Goal: Information Seeking & Learning: Learn about a topic

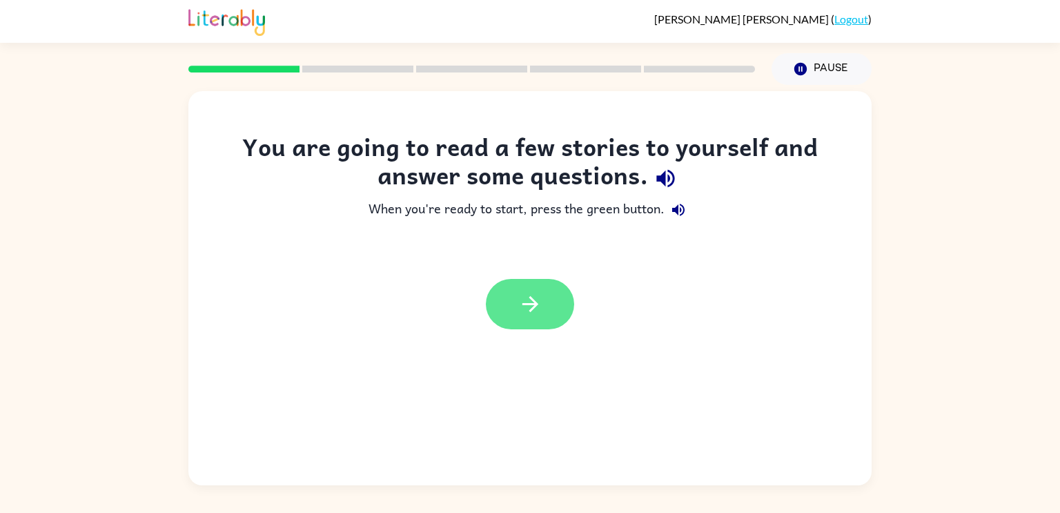
click at [530, 288] on button "button" at bounding box center [530, 304] width 88 height 50
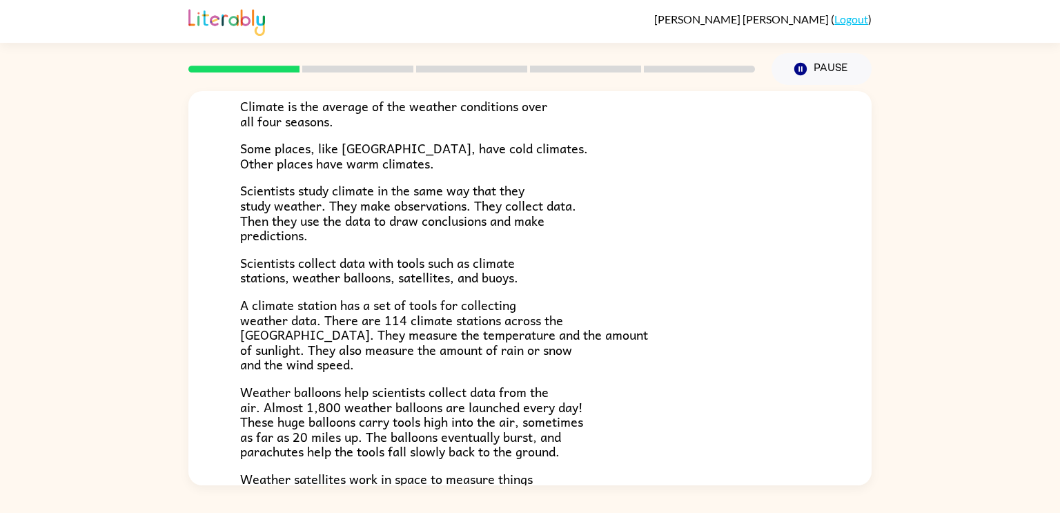
scroll to position [106, 0]
click at [793, 68] on icon "Pause" at bounding box center [800, 68] width 15 height 15
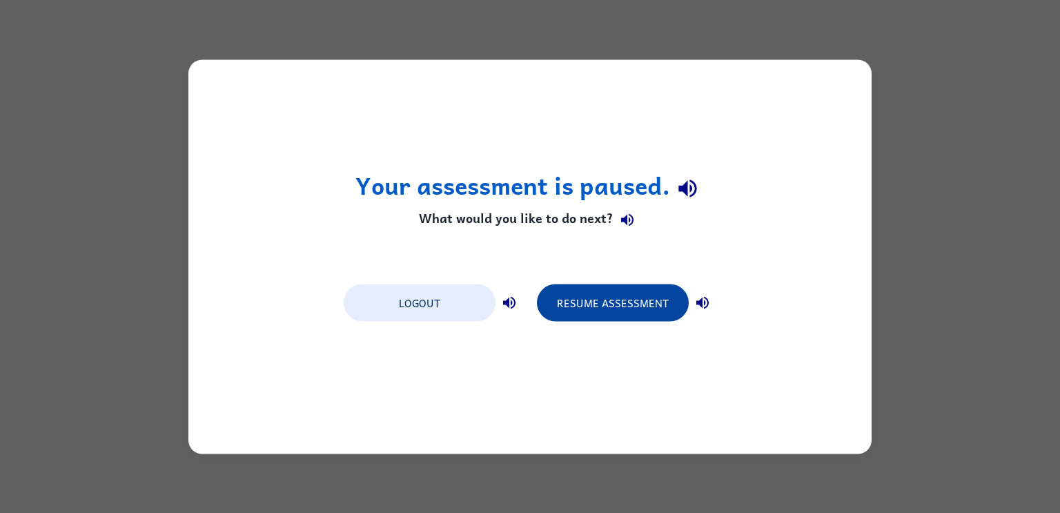
click at [612, 306] on button "Resume Assessment" at bounding box center [613, 302] width 152 height 37
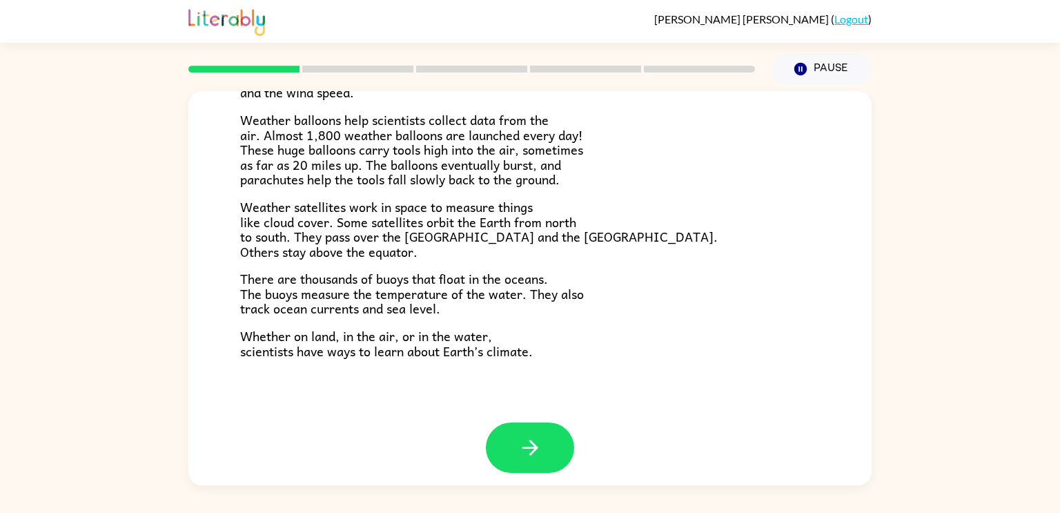
scroll to position [386, 0]
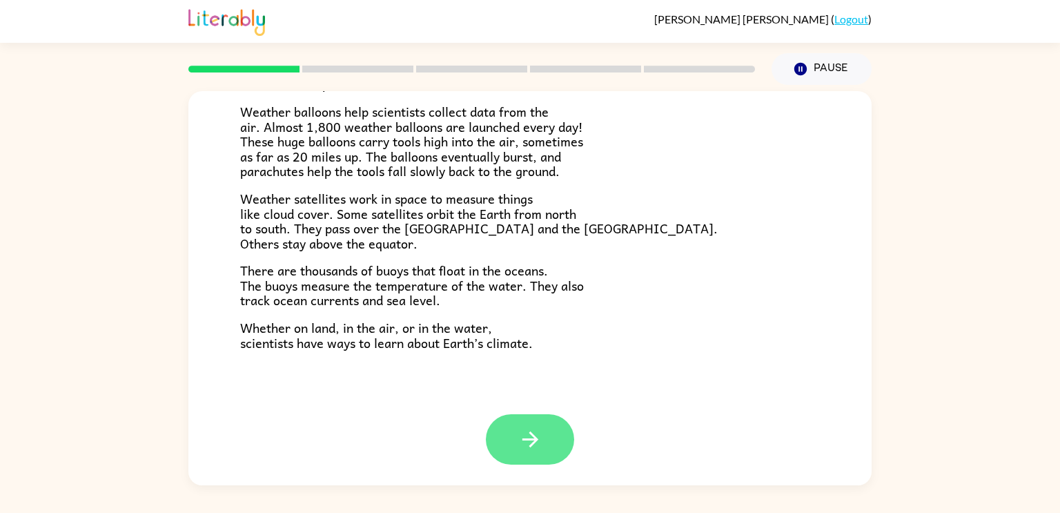
click at [535, 442] on icon "button" at bounding box center [530, 439] width 16 height 16
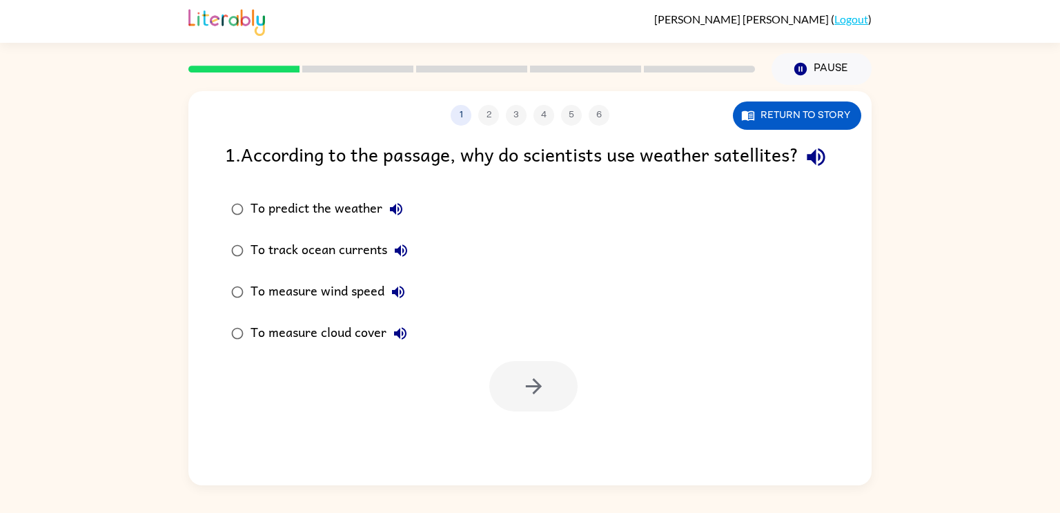
scroll to position [0, 0]
click at [804, 169] on icon "button" at bounding box center [816, 157] width 24 height 24
click at [553, 411] on button "button" at bounding box center [533, 386] width 88 height 50
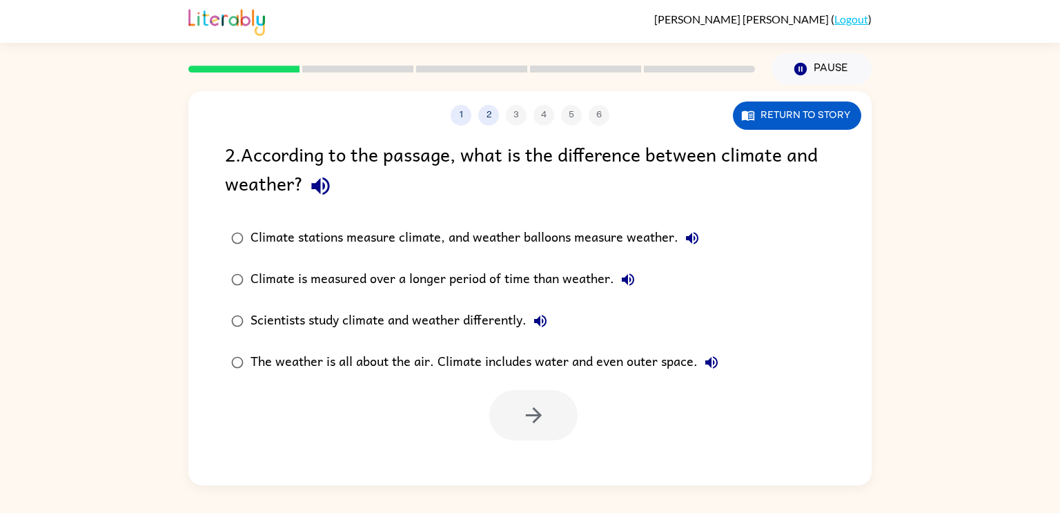
click at [548, 241] on div "Climate stations measure climate, and weather balloons measure weather." at bounding box center [477, 238] width 455 height 28
click at [550, 415] on button "button" at bounding box center [533, 415] width 88 height 50
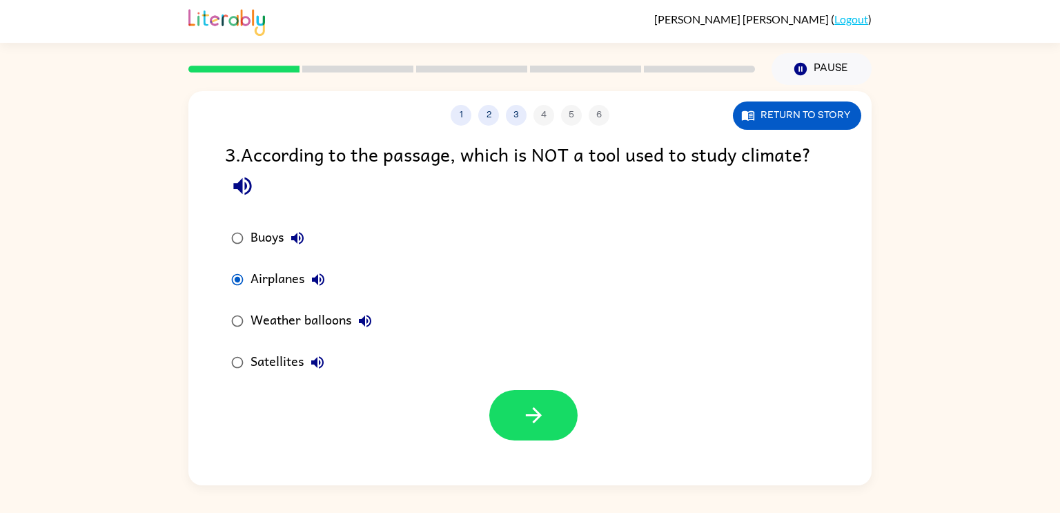
click at [485, 411] on div at bounding box center [529, 411] width 683 height 57
click at [547, 457] on div "1 2 3 4 5 6 Return to story 3 . According to the passage, which is NOT a tool u…" at bounding box center [529, 288] width 683 height 394
click at [557, 437] on button "button" at bounding box center [533, 415] width 88 height 50
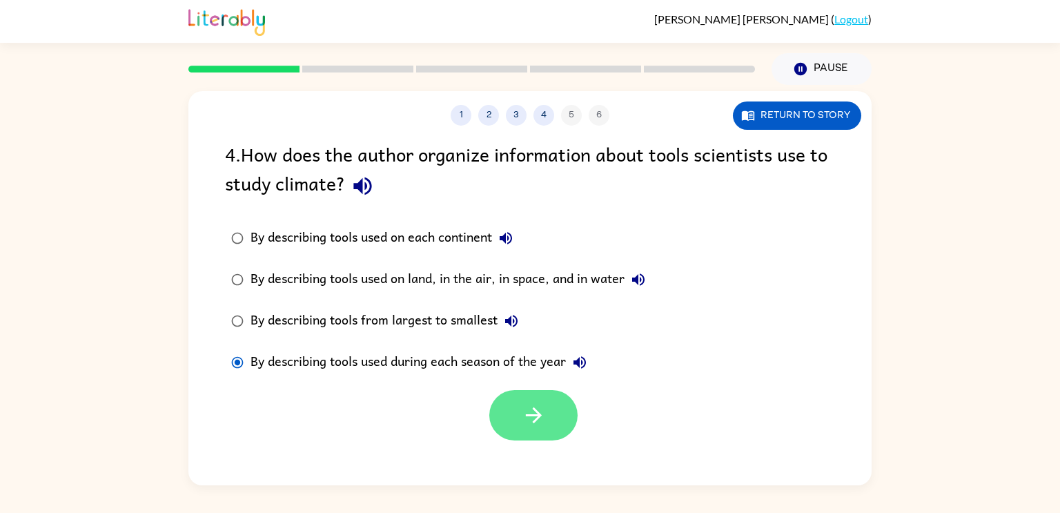
click at [522, 408] on icon "button" at bounding box center [534, 415] width 24 height 24
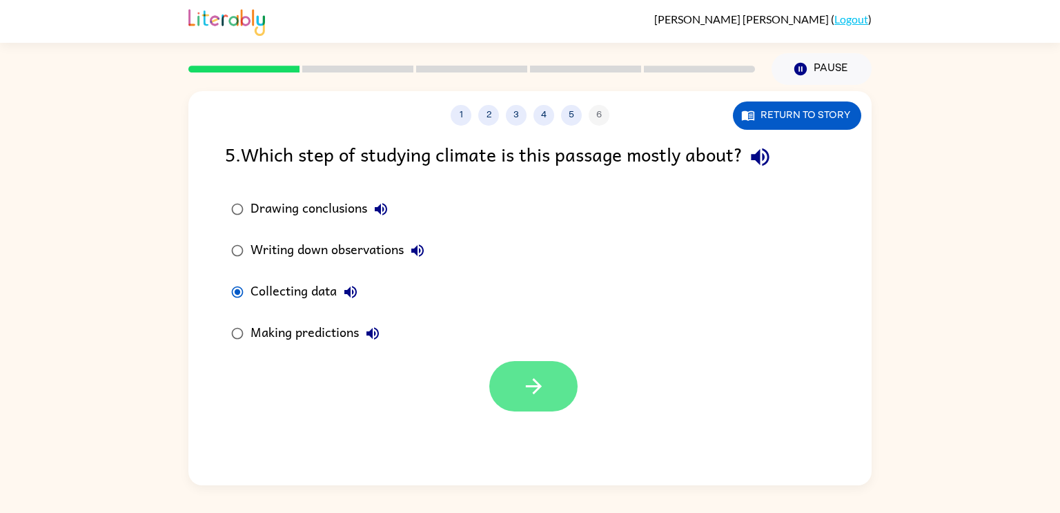
click at [500, 382] on button "button" at bounding box center [533, 386] width 88 height 50
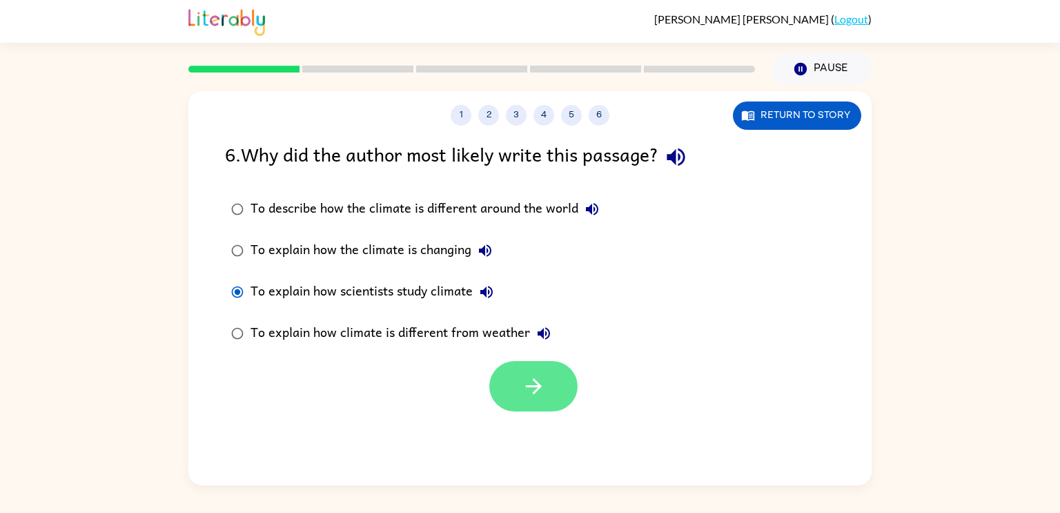
click at [545, 392] on icon "button" at bounding box center [534, 386] width 24 height 24
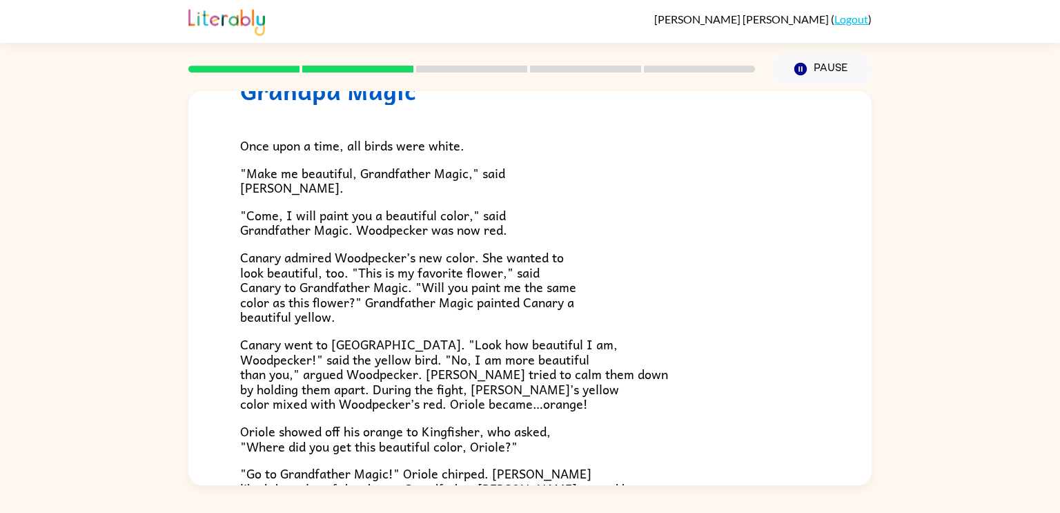
scroll to position [70, 0]
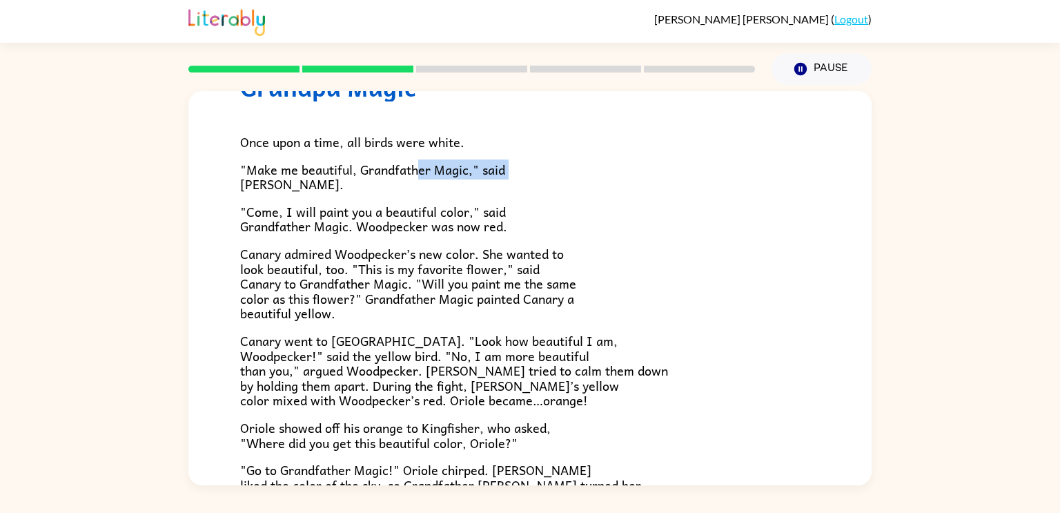
drag, startPoint x: 233, startPoint y: 179, endPoint x: 412, endPoint y: 164, distance: 180.0
click at [412, 164] on div "Grandpa Magic Once upon a time, all birds were white. "Make me beautiful, Grand…" at bounding box center [529, 360] width 683 height 679
click at [386, 190] on p ""Make me beautiful, Grandfather Magic," said [PERSON_NAME]." at bounding box center [530, 177] width 580 height 30
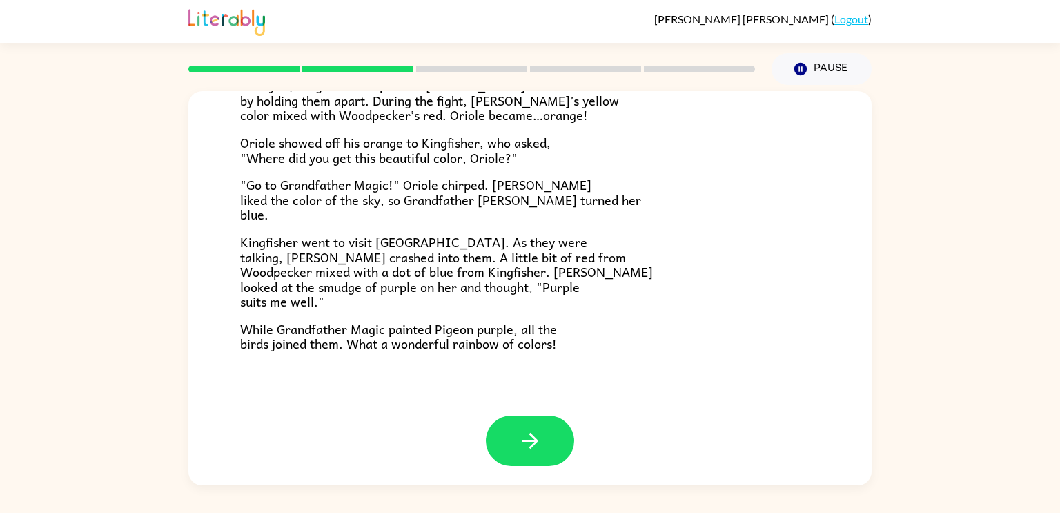
scroll to position [356, 0]
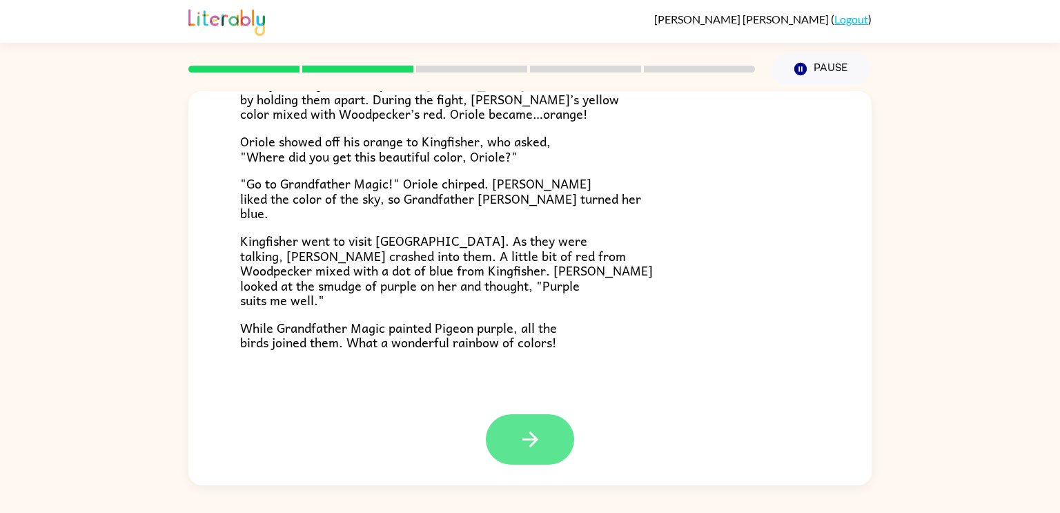
click at [540, 453] on button "button" at bounding box center [530, 439] width 88 height 50
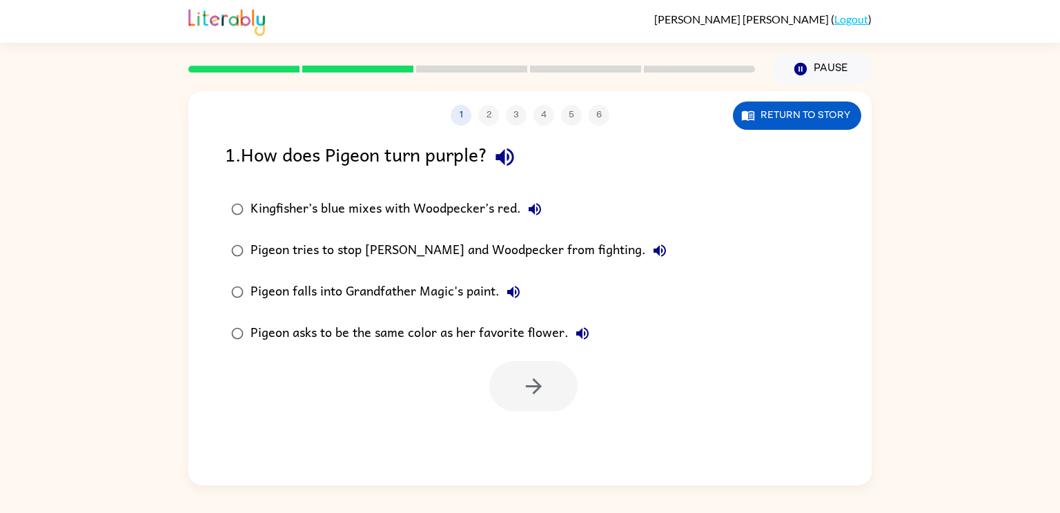
scroll to position [0, 0]
click at [341, 212] on div "Kingfisher’s blue mixes with Woodpecker’s red." at bounding box center [399, 209] width 298 height 28
click at [542, 383] on icon "button" at bounding box center [534, 386] width 24 height 24
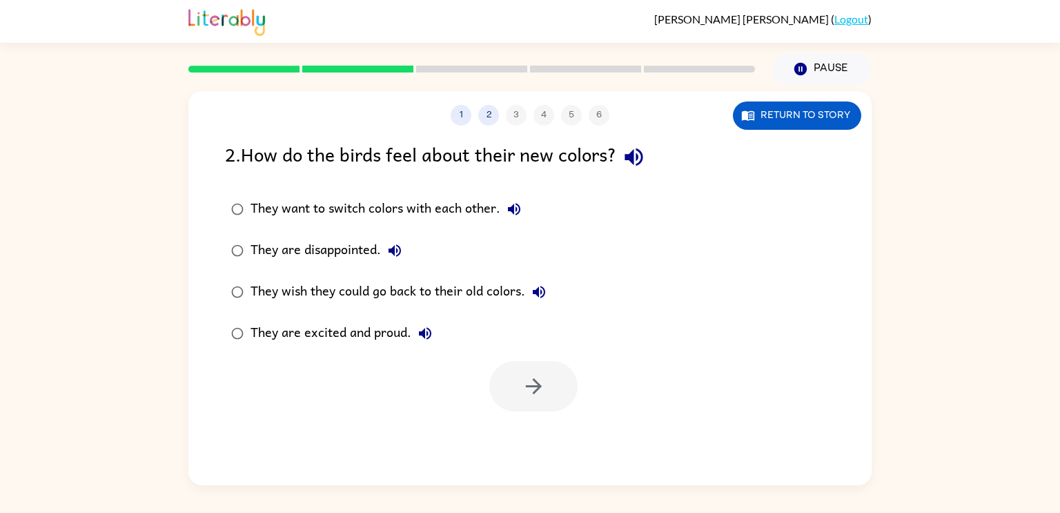
click at [310, 337] on div "They are excited and proud." at bounding box center [344, 333] width 188 height 28
click at [540, 395] on icon "button" at bounding box center [534, 386] width 24 height 24
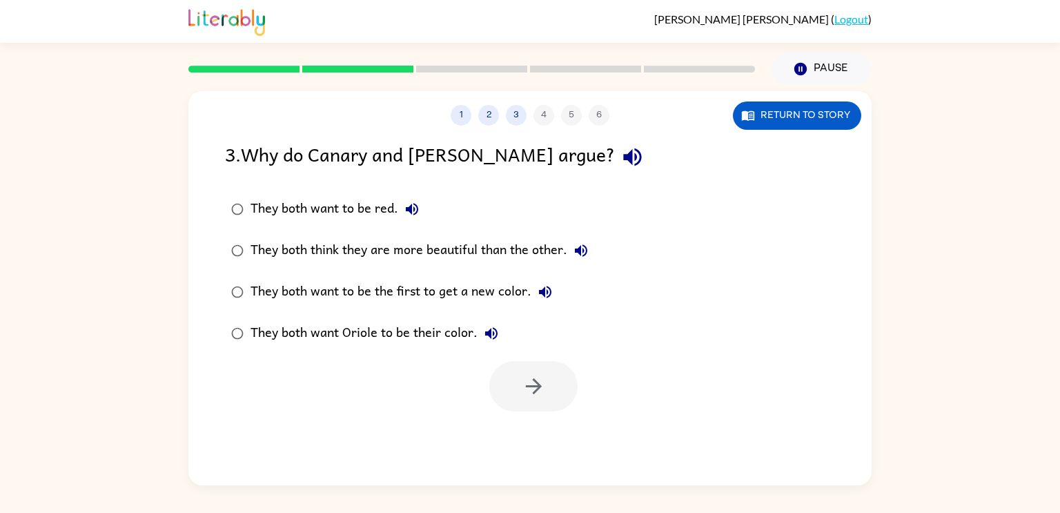
click at [284, 250] on div "They both think they are more beautiful than the other." at bounding box center [422, 251] width 344 height 28
click at [544, 408] on button "button" at bounding box center [533, 386] width 88 height 50
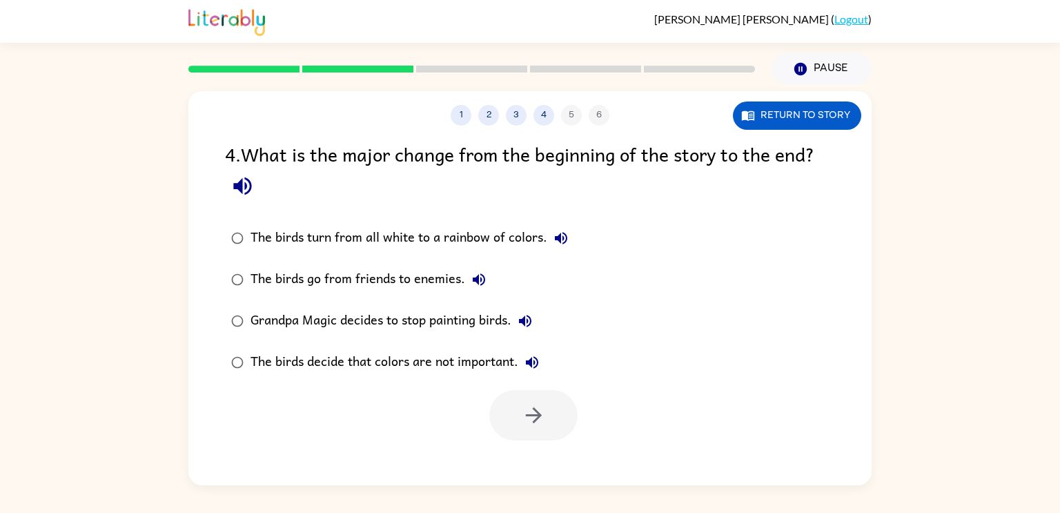
click at [317, 240] on div "The birds turn from all white to a rainbow of colors." at bounding box center [412, 238] width 324 height 28
click at [515, 437] on button "button" at bounding box center [533, 415] width 88 height 50
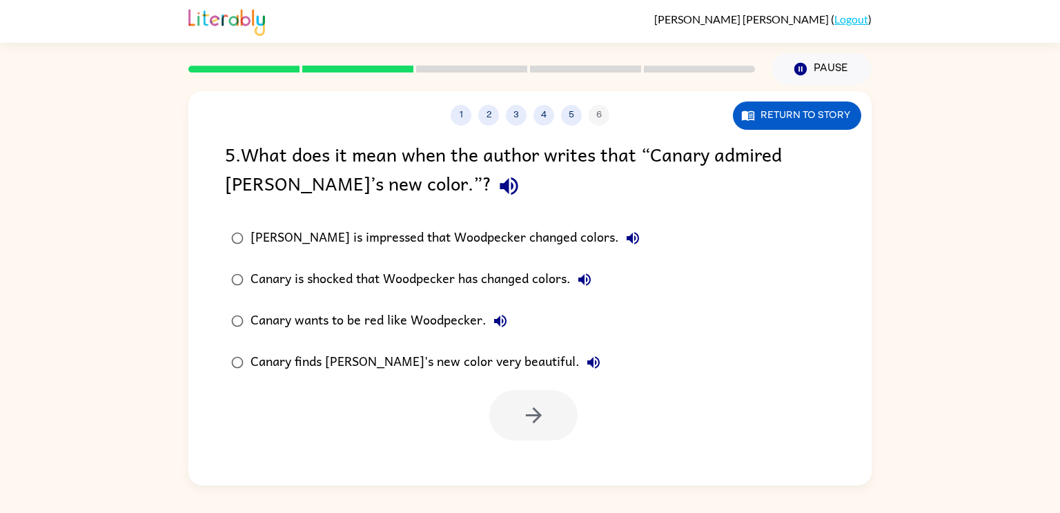
click at [448, 327] on div "Canary wants to be red like Woodpecker." at bounding box center [382, 321] width 264 height 28
click at [532, 408] on icon "button" at bounding box center [533, 415] width 16 height 16
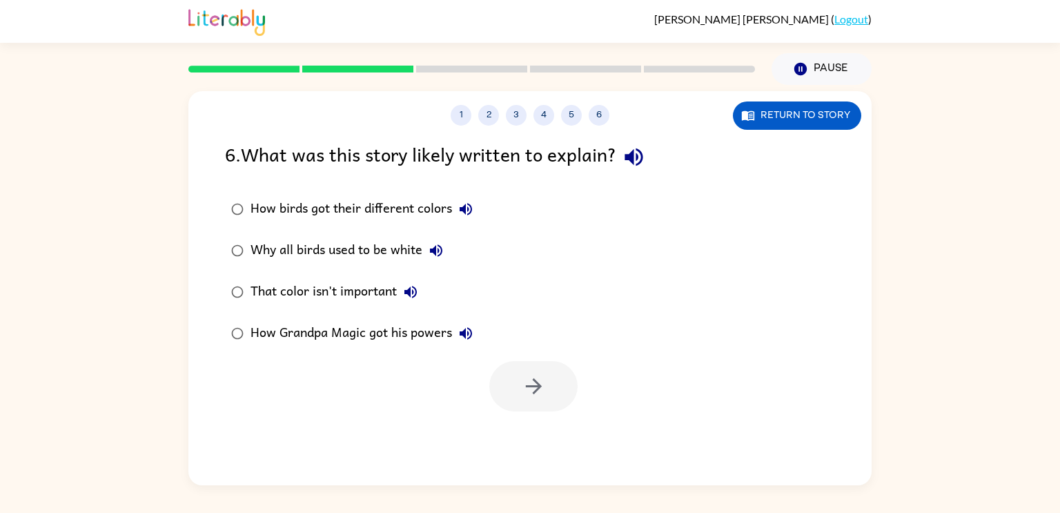
click at [344, 291] on div "That color isn't important" at bounding box center [337, 292] width 174 height 28
click at [544, 387] on icon "button" at bounding box center [534, 386] width 24 height 24
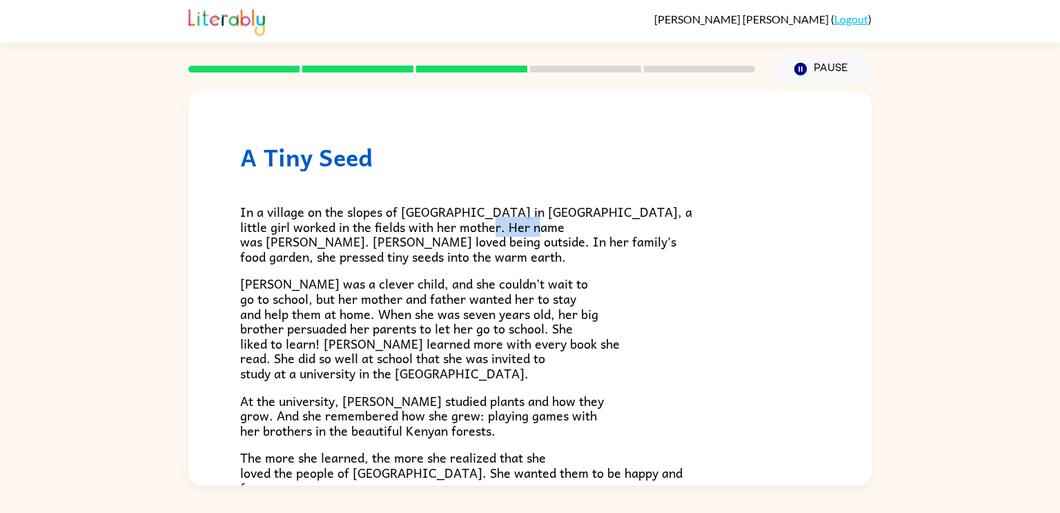
drag, startPoint x: 261, startPoint y: 249, endPoint x: 310, endPoint y: 241, distance: 50.3
click at [310, 241] on span "In a village on the slopes of [GEOGRAPHIC_DATA] in [GEOGRAPHIC_DATA], a little …" at bounding box center [466, 233] width 452 height 65
click at [726, 327] on p "[PERSON_NAME] was a clever child, and she couldn’t wait to go to school, but he…" at bounding box center [530, 328] width 580 height 104
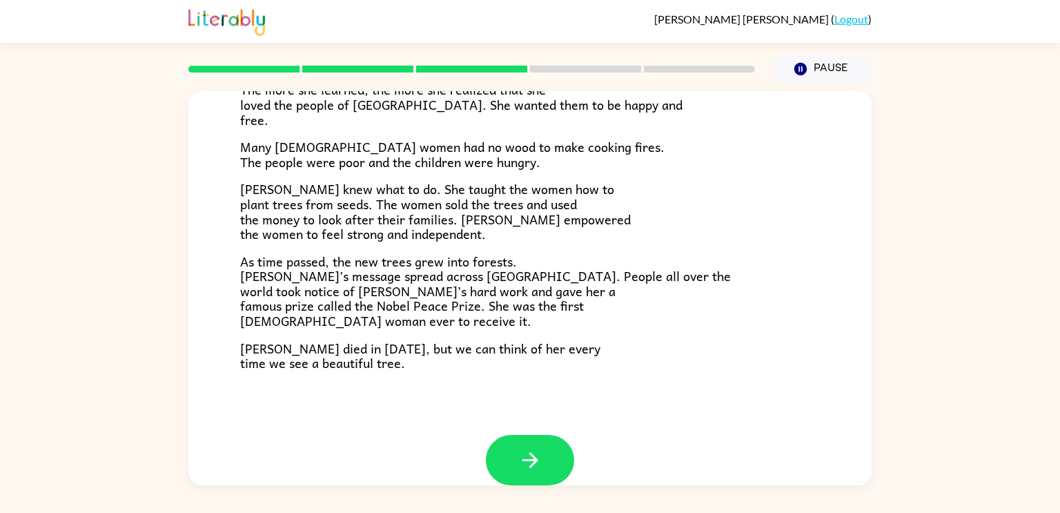
scroll to position [388, 0]
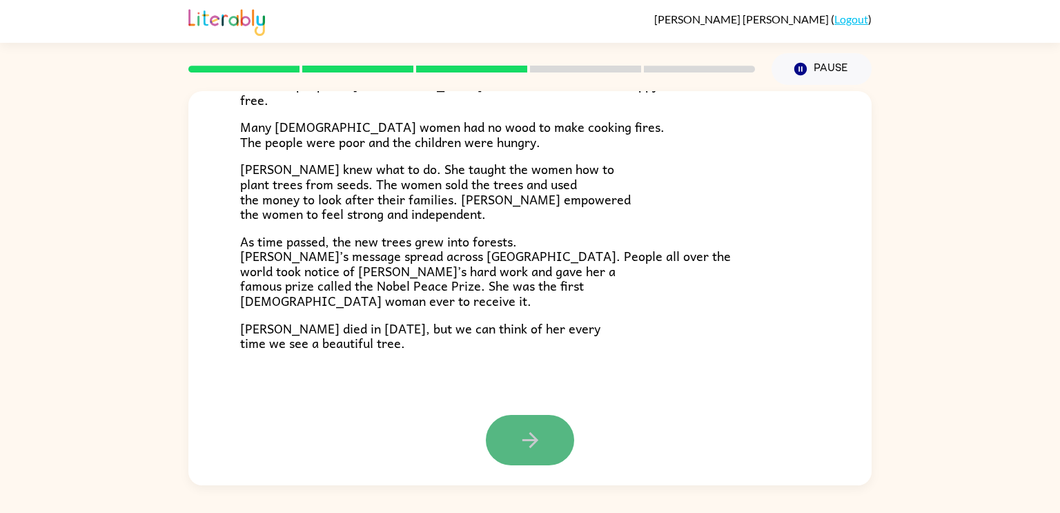
click at [542, 424] on button "button" at bounding box center [530, 440] width 88 height 50
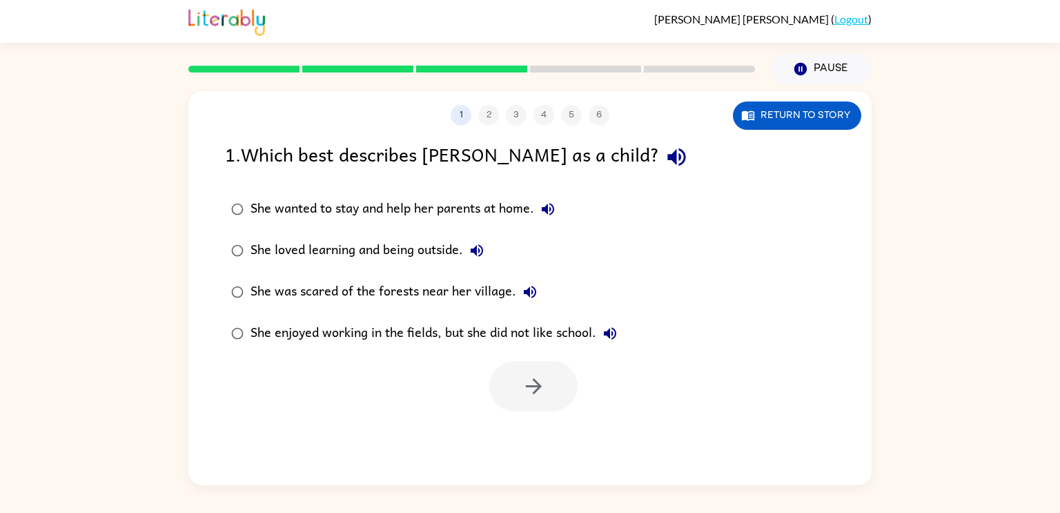
click at [425, 241] on div "She loved learning and being outside." at bounding box center [370, 251] width 240 height 28
click at [529, 382] on icon "button" at bounding box center [534, 386] width 24 height 24
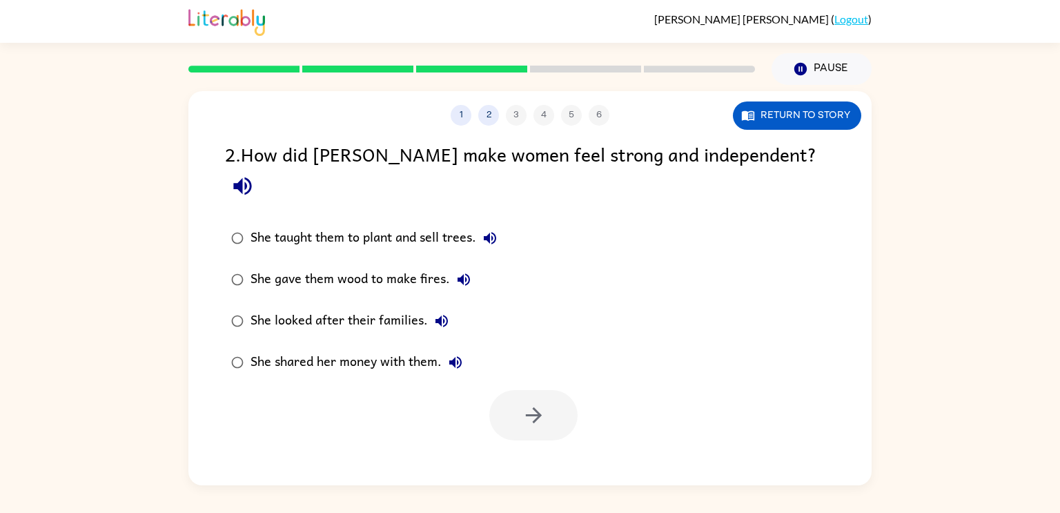
click at [426, 224] on div "She taught them to plant and sell trees." at bounding box center [376, 238] width 253 height 28
click at [531, 407] on icon "button" at bounding box center [533, 415] width 16 height 16
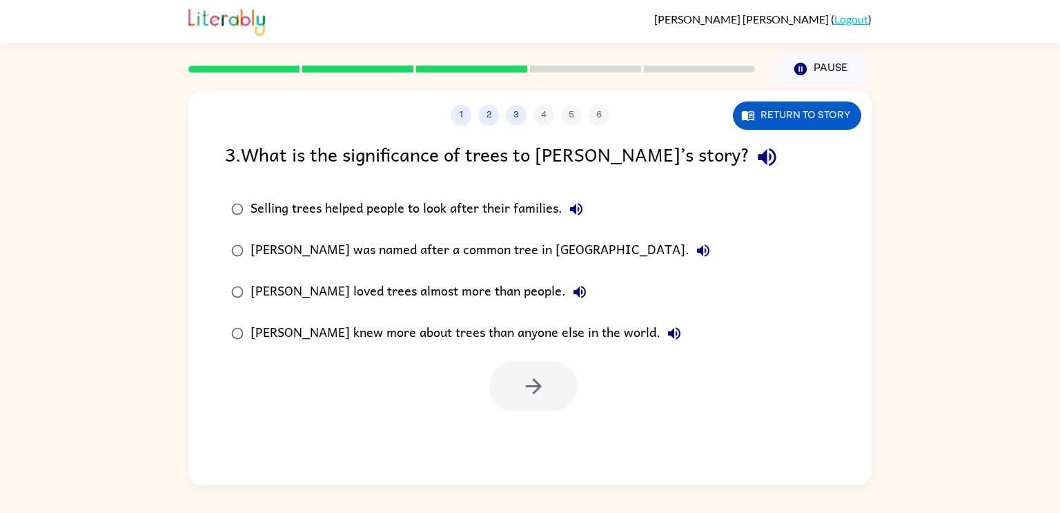
click at [478, 201] on div "Selling trees helped people to look after their families." at bounding box center [419, 209] width 339 height 28
click at [537, 379] on icon "button" at bounding box center [534, 386] width 24 height 24
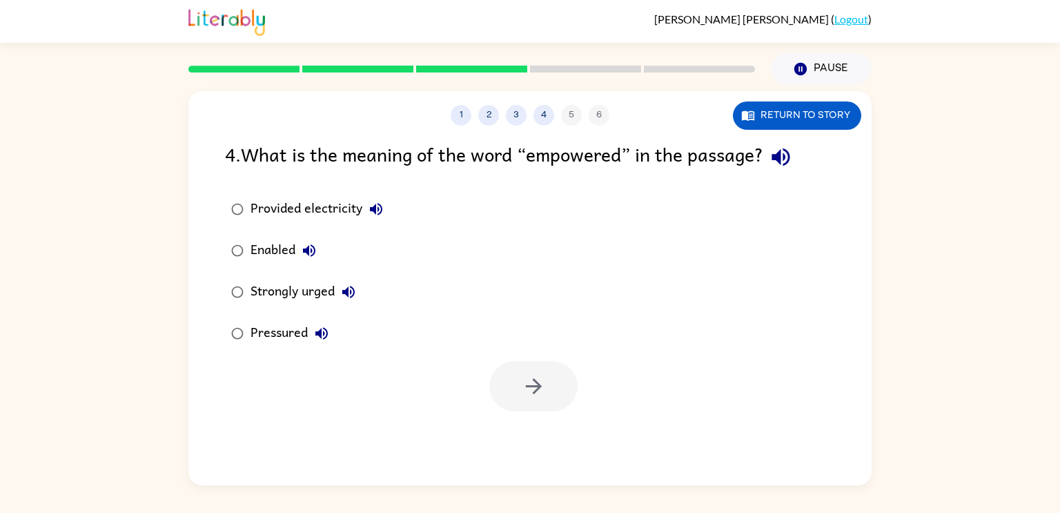
click at [21, 470] on div "1 2 3 4 5 6 Return to story 4 . What is the meaning of the word “empowered” in …" at bounding box center [530, 285] width 1060 height 400
click at [0, 457] on div "1 2 3 4 5 6 Return to story 4 . What is the meaning of the word “empowered” in …" at bounding box center [530, 285] width 1060 height 400
click at [297, 256] on button "Enabled" at bounding box center [309, 251] width 28 height 28
click at [538, 396] on icon "button" at bounding box center [534, 386] width 24 height 24
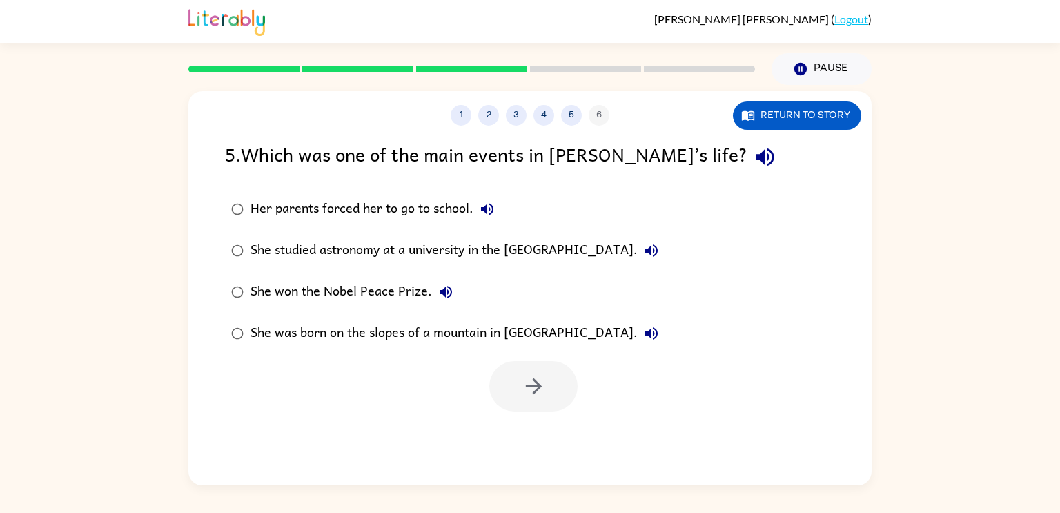
click at [394, 295] on div "She won the Nobel Peace Prize." at bounding box center [354, 292] width 209 height 28
click at [564, 395] on button "button" at bounding box center [533, 386] width 88 height 50
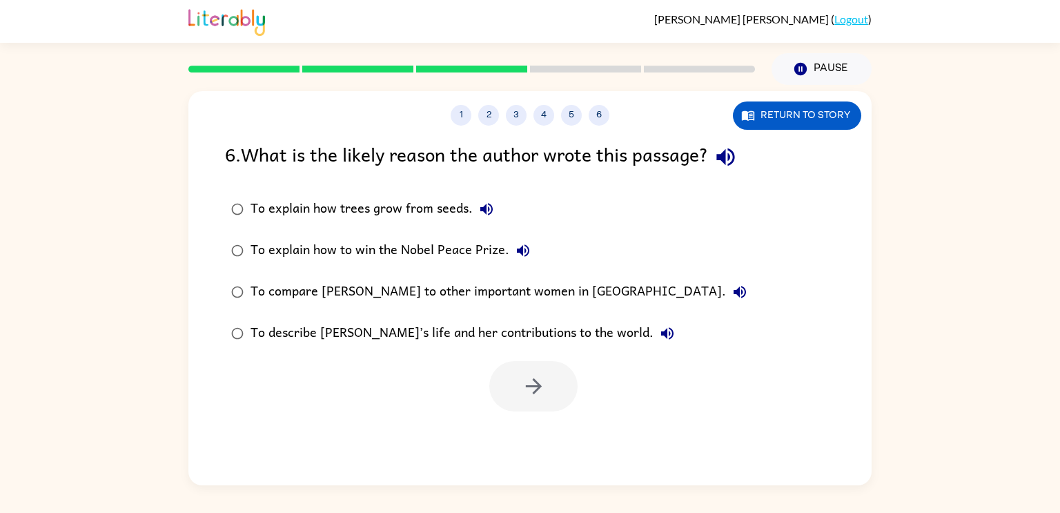
click at [530, 343] on div "To describe [PERSON_NAME]’s life and her contributions to the world." at bounding box center [465, 333] width 431 height 28
click at [540, 386] on icon "button" at bounding box center [533, 386] width 16 height 16
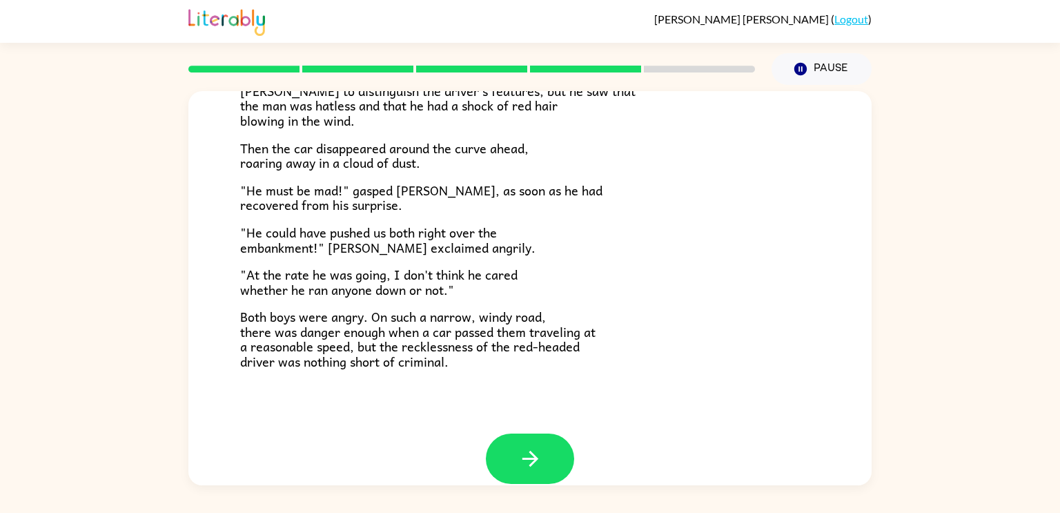
scroll to position [383, 0]
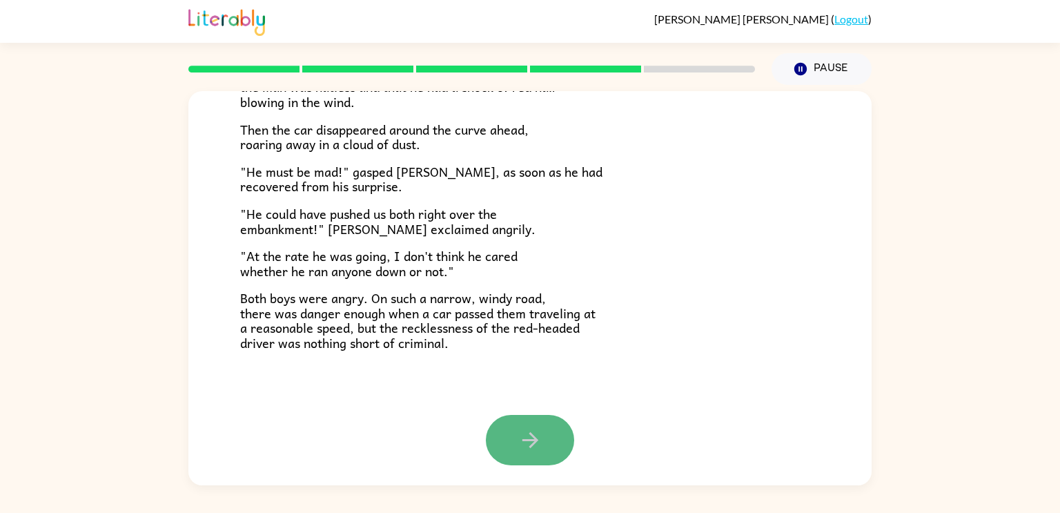
click at [511, 437] on button "button" at bounding box center [530, 440] width 88 height 50
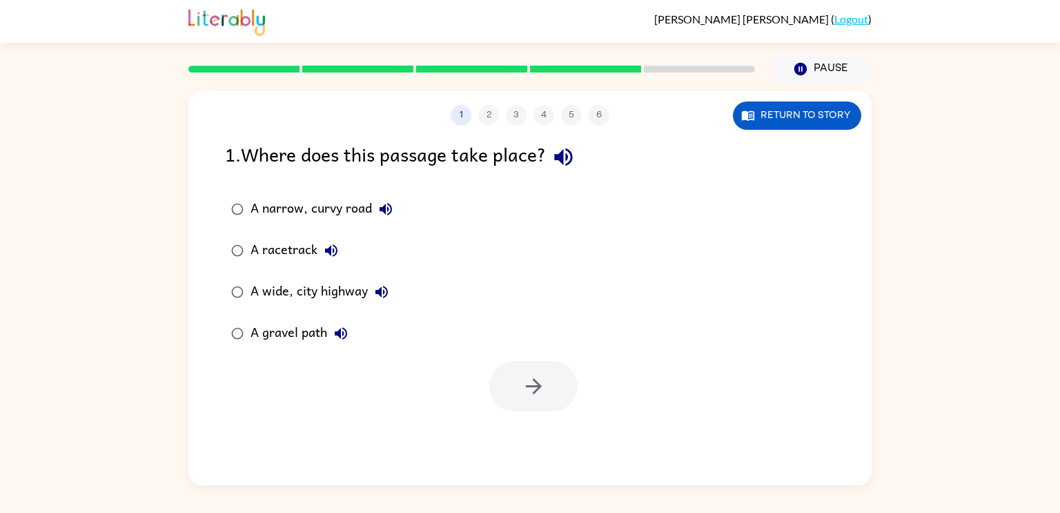
click at [313, 210] on div "A narrow, curvy road" at bounding box center [324, 209] width 149 height 28
click at [540, 395] on icon "button" at bounding box center [534, 386] width 24 height 24
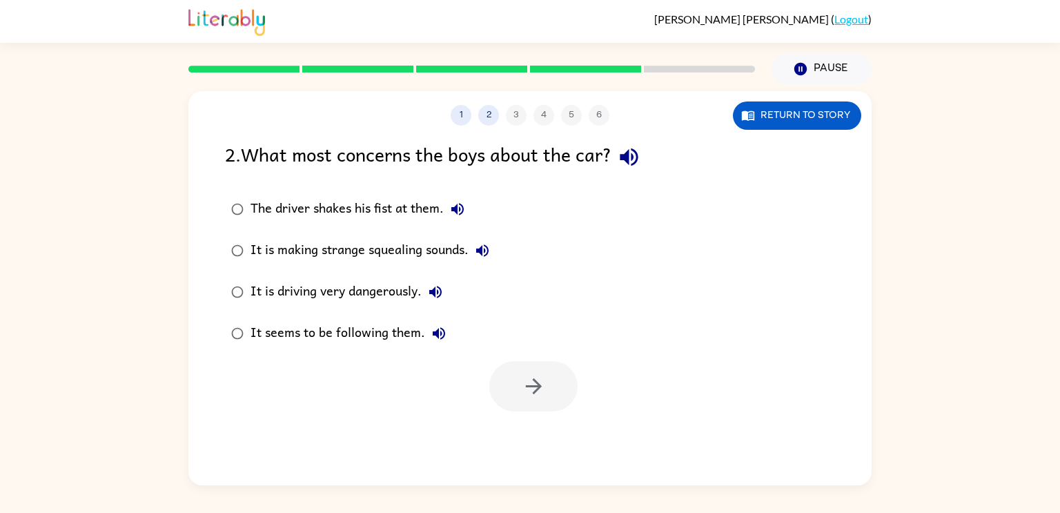
click at [299, 292] on div "It is driving very dangerously." at bounding box center [349, 292] width 199 height 28
click at [538, 379] on icon "button" at bounding box center [534, 386] width 24 height 24
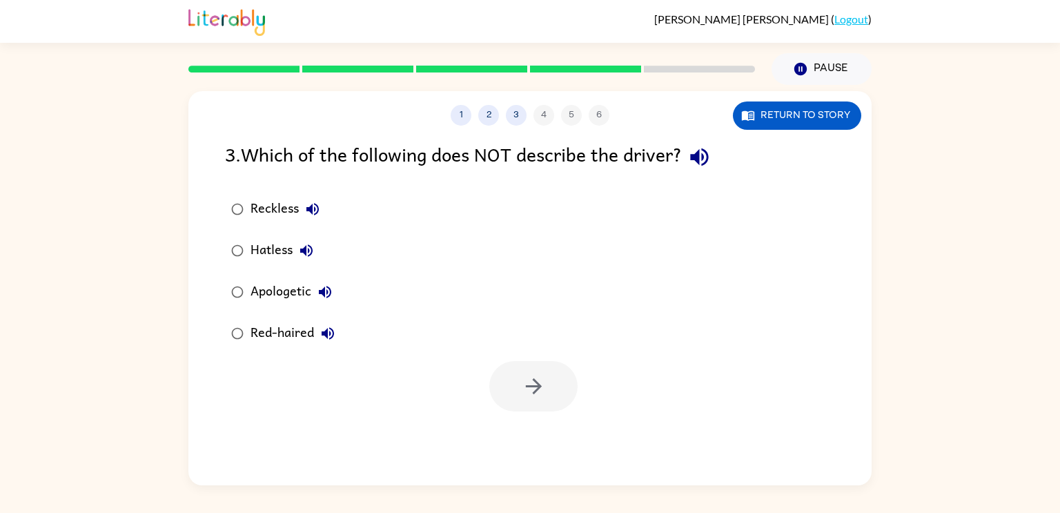
click at [296, 295] on div "Apologetic" at bounding box center [294, 292] width 88 height 28
click at [533, 391] on icon "button" at bounding box center [533, 386] width 16 height 16
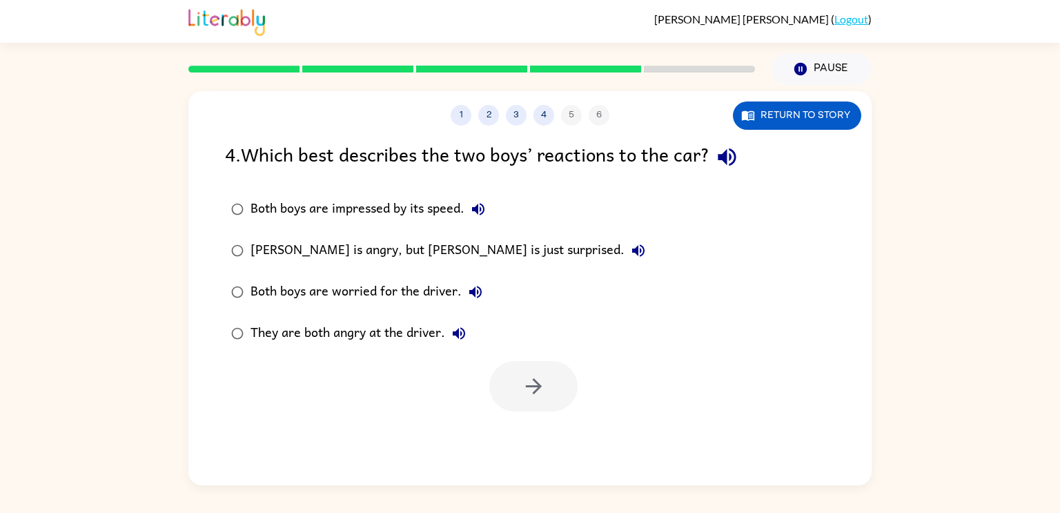
click at [419, 342] on div "They are both angry at the driver." at bounding box center [361, 333] width 222 height 28
click at [532, 384] on icon "button" at bounding box center [534, 386] width 24 height 24
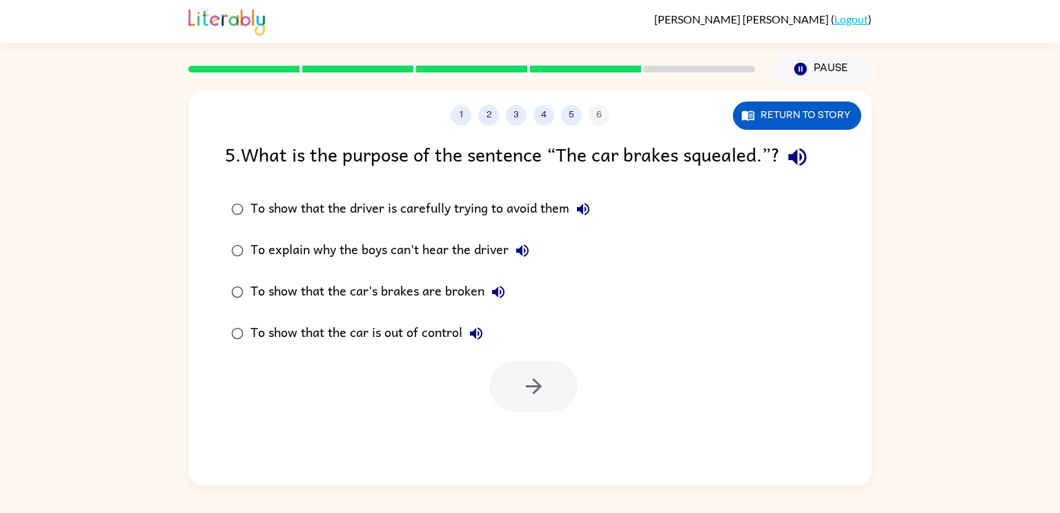
click at [457, 250] on div "To explain why the boys can't hear the driver" at bounding box center [393, 251] width 286 height 28
click at [526, 393] on icon "button" at bounding box center [534, 386] width 24 height 24
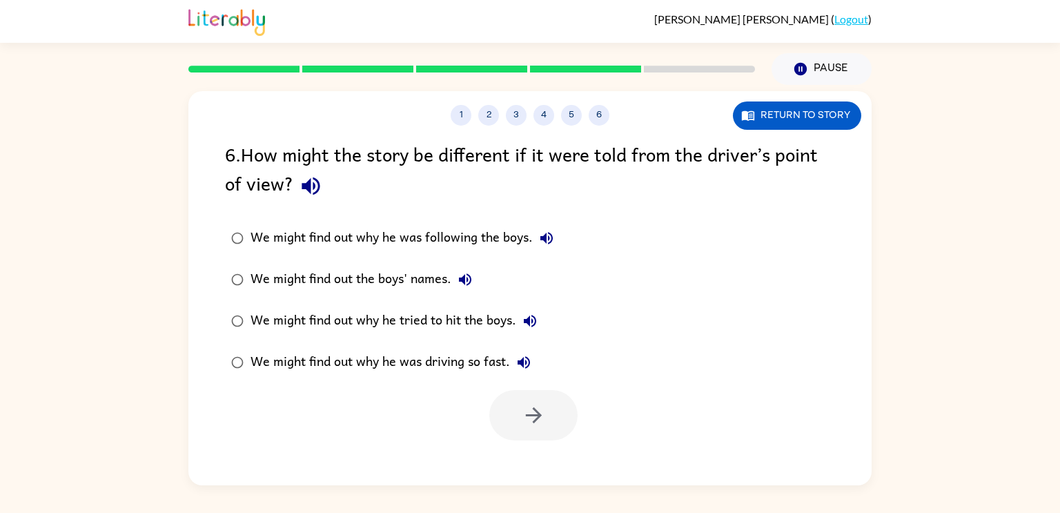
drag, startPoint x: 526, startPoint y: 393, endPoint x: 508, endPoint y: 402, distance: 20.1
click at [508, 402] on div at bounding box center [533, 415] width 88 height 50
click at [482, 359] on div "We might find out why he was driving so fast." at bounding box center [393, 362] width 287 height 28
click at [528, 388] on div at bounding box center [529, 411] width 683 height 57
click at [538, 395] on button "button" at bounding box center [533, 415] width 88 height 50
